Goal: Information Seeking & Learning: Learn about a topic

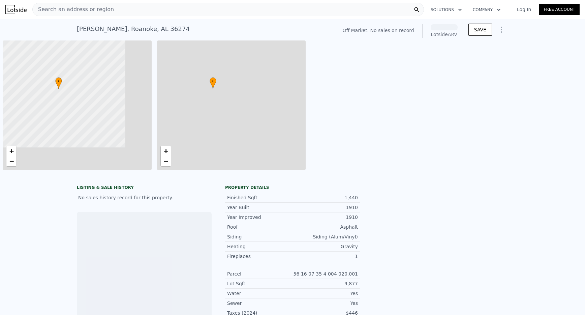
scroll to position [0, 2]
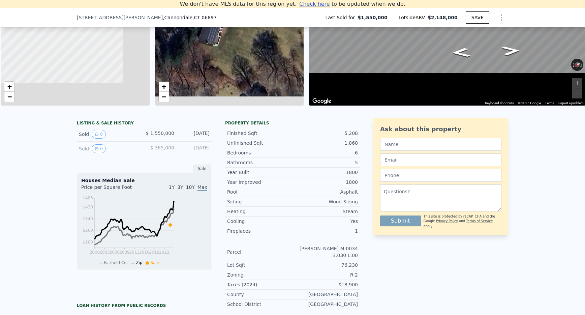
scroll to position [74, 0]
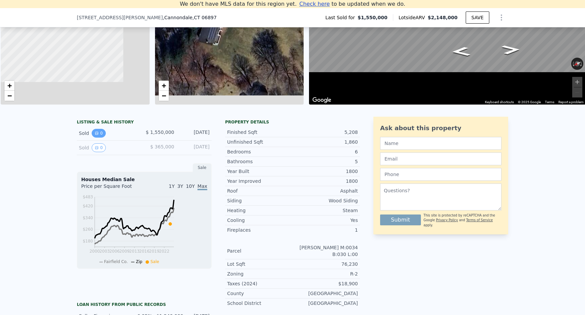
click at [106, 129] on button "0" at bounding box center [99, 133] width 14 height 9
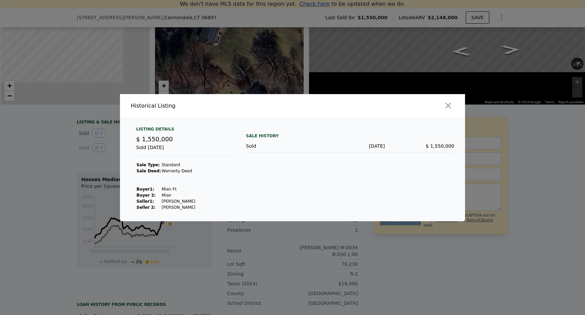
click at [193, 135] on div "Listing Details" at bounding box center [183, 130] width 94 height 8
click at [444, 110] on icon "button" at bounding box center [448, 105] width 9 height 9
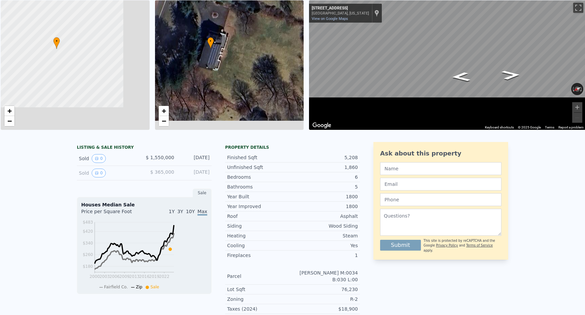
scroll to position [42, 0]
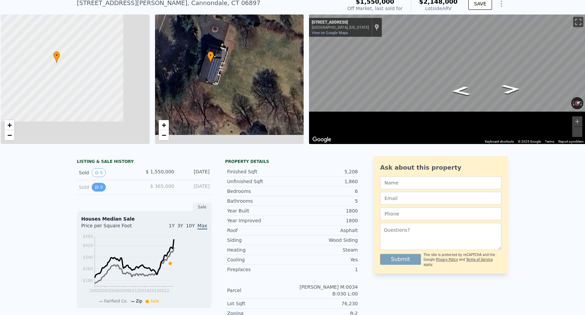
click at [98, 186] on icon "View historical data" at bounding box center [96, 187] width 3 height 3
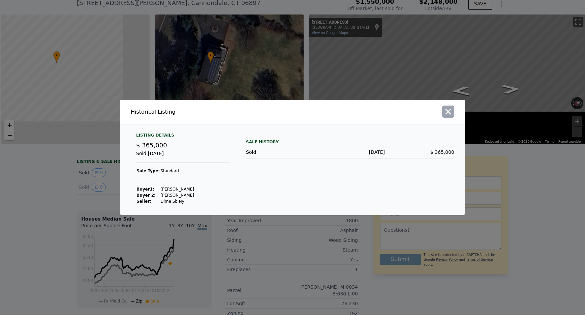
click at [444, 116] on icon "button" at bounding box center [448, 111] width 9 height 9
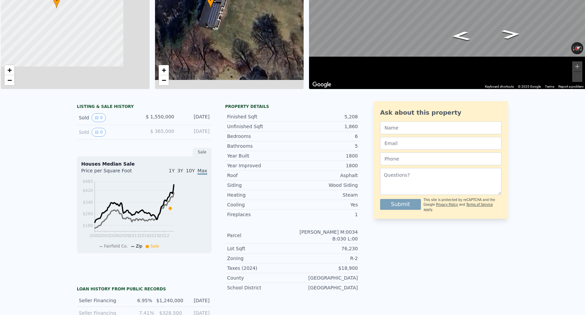
scroll to position [0, 0]
